Goal: Ask a question

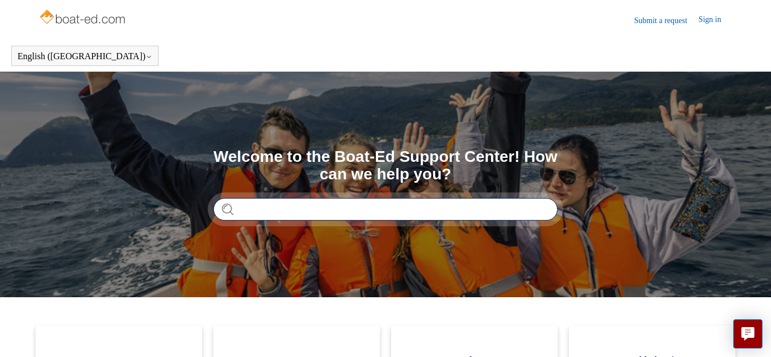
click at [301, 206] on input "Search" at bounding box center [385, 209] width 344 height 23
type input "*********"
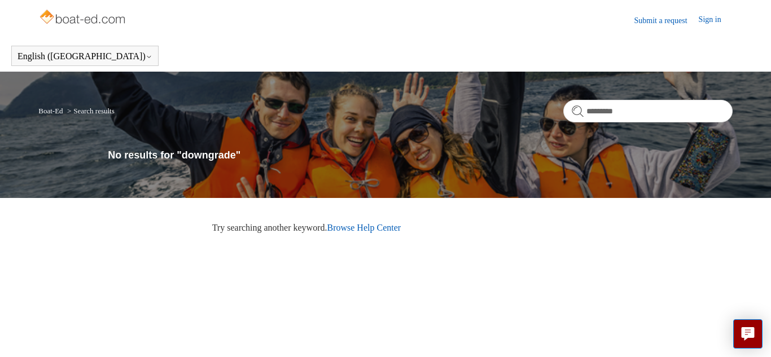
click at [639, 21] on link "Submit a request" at bounding box center [667, 21] width 64 height 12
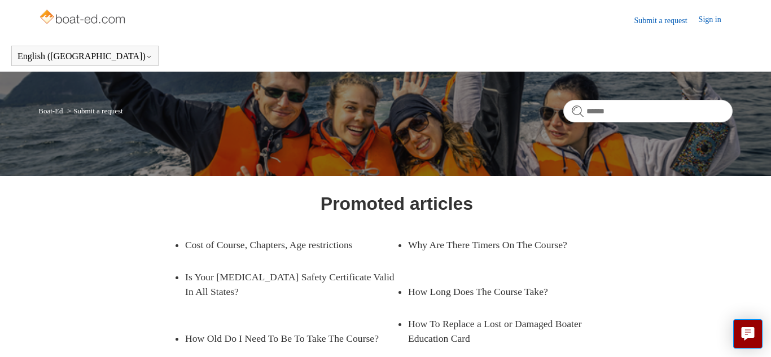
click at [706, 21] on link "Sign in" at bounding box center [716, 21] width 34 height 14
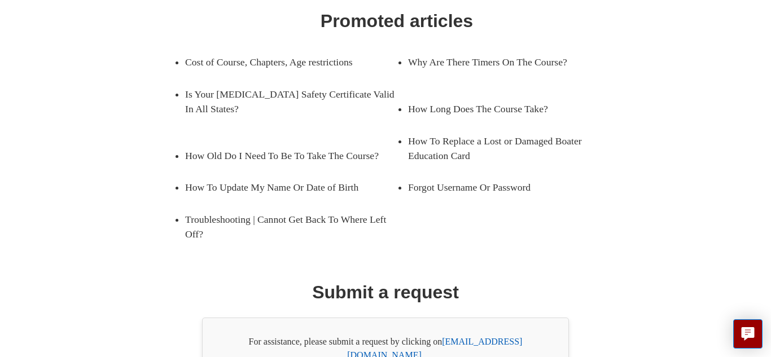
scroll to position [185, 0]
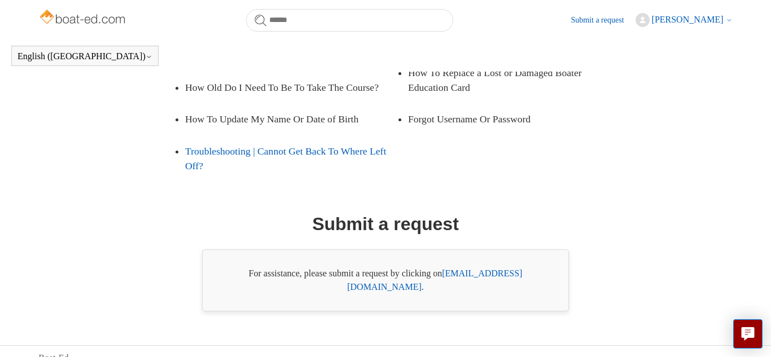
click at [237, 154] on link "Troubleshooting | Cannot Get Back To Where Left Off?" at bounding box center [291, 159] width 212 height 47
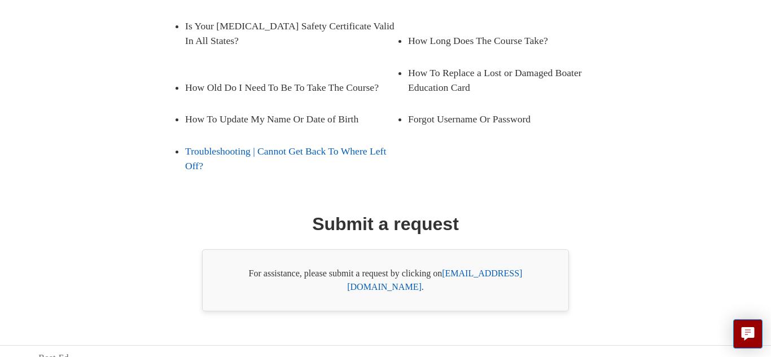
click at [237, 154] on link "Troubleshooting | Cannot Get Back To Where Left Off?" at bounding box center [291, 159] width 212 height 47
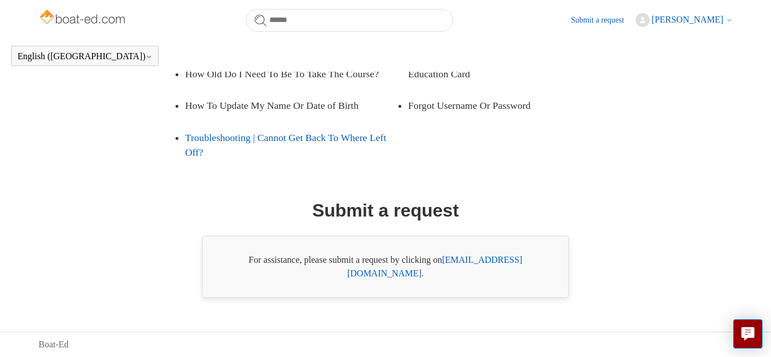
scroll to position [220, 0]
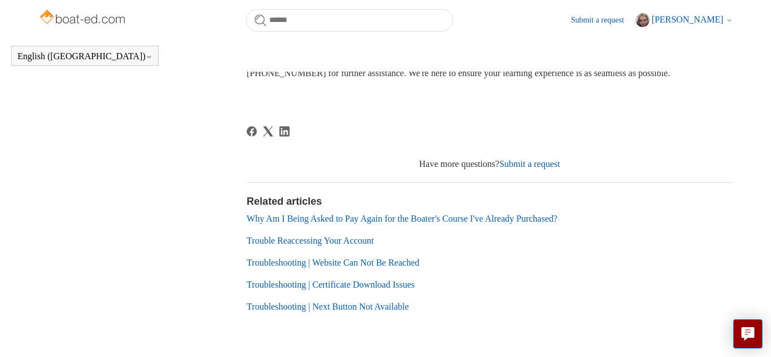
scroll to position [623, 0]
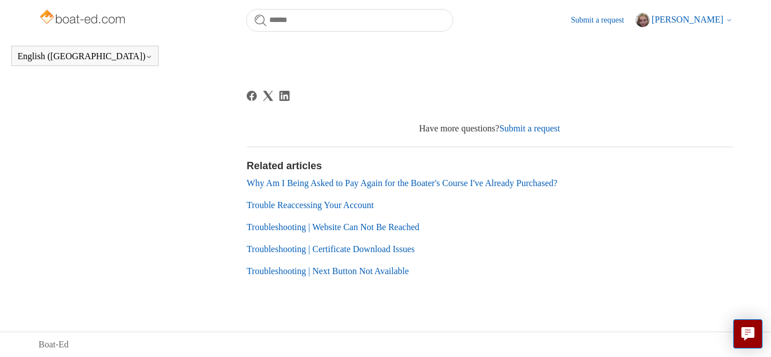
click at [314, 208] on link "Trouble Reaccessing Your Account" at bounding box center [310, 205] width 127 height 10
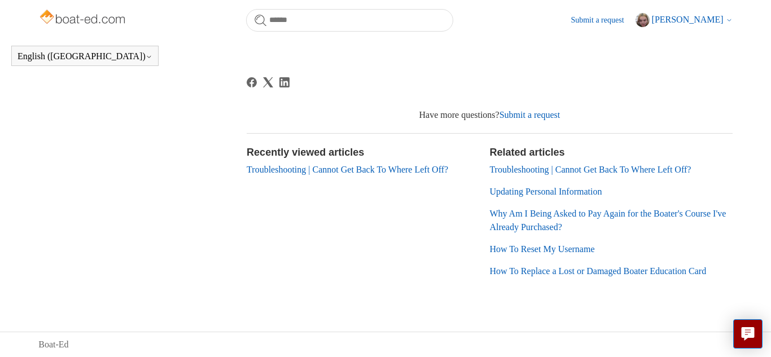
scroll to position [400, 0]
click at [589, 19] on link "Submit a request" at bounding box center [603, 20] width 64 height 12
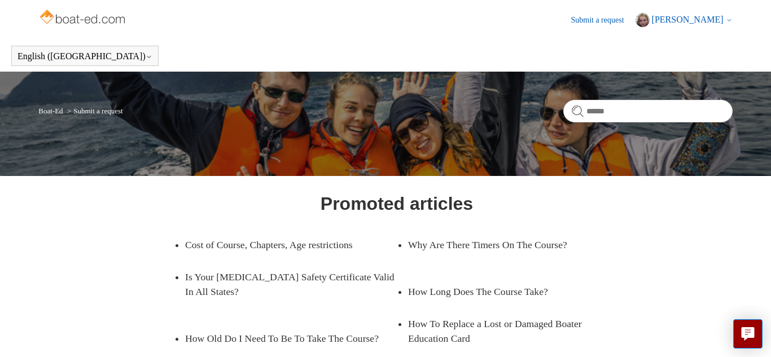
click at [592, 21] on link "Submit a request" at bounding box center [603, 20] width 64 height 12
click at [592, 24] on link "Submit a request" at bounding box center [603, 20] width 64 height 12
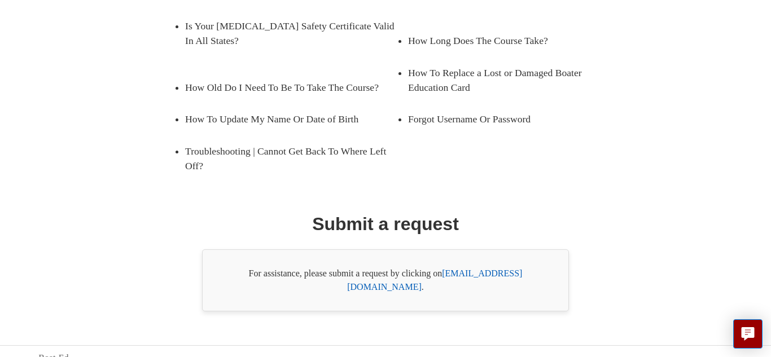
click at [479, 275] on link "[EMAIL_ADDRESS][DOMAIN_NAME]" at bounding box center [434, 280] width 175 height 23
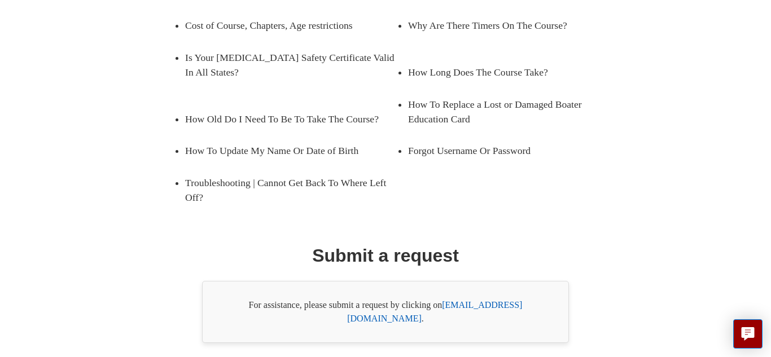
click at [479, 300] on link "[EMAIL_ADDRESS][DOMAIN_NAME]" at bounding box center [434, 311] width 175 height 23
